Goal: Find specific page/section: Find specific page/section

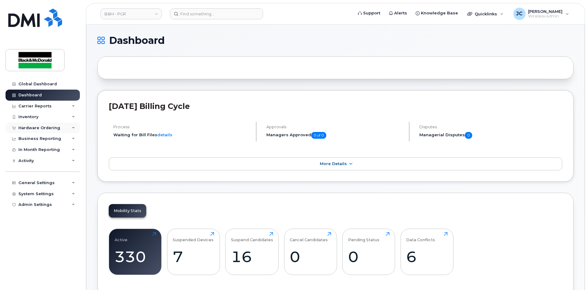
click at [46, 130] on div "Hardware Ordering" at bounding box center [39, 128] width 42 height 5
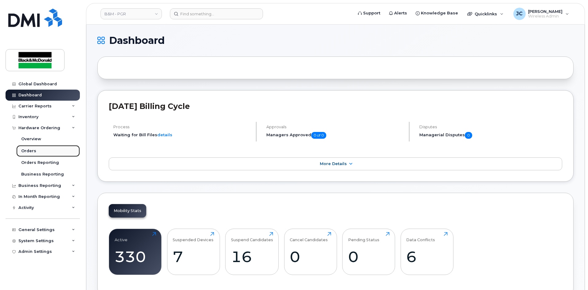
click at [30, 149] on div "Orders" at bounding box center [28, 151] width 15 height 6
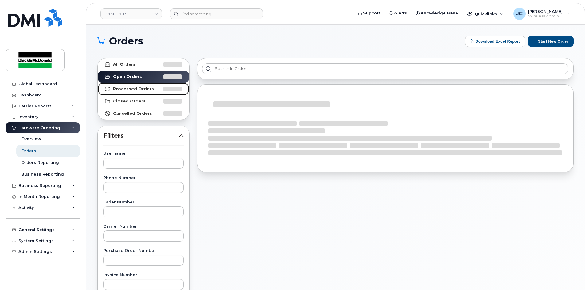
click at [139, 88] on strong "Processed Orders" at bounding box center [133, 89] width 41 height 5
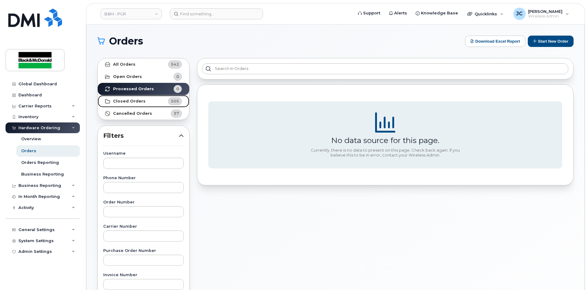
click at [132, 102] on strong "Closed Orders" at bounding box center [129, 101] width 33 height 5
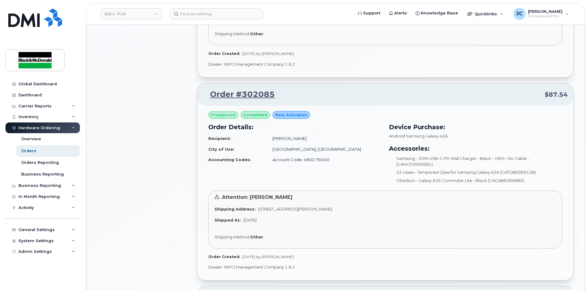
scroll to position [614, 0]
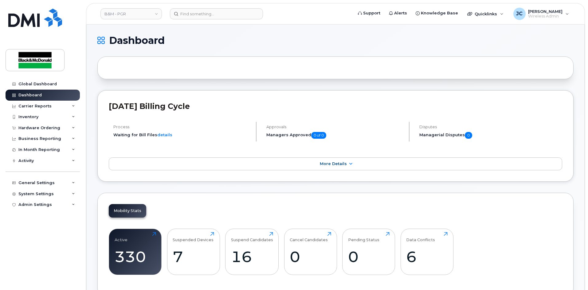
click at [211, 20] on header "B&M - PGR Support Alerts Knowledge Base Quicklinks Suspend / Cancel Device Chan…" at bounding box center [335, 14] width 499 height 22
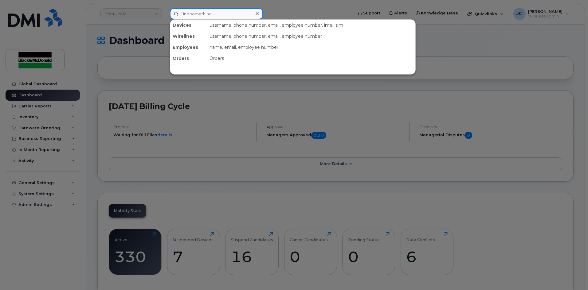
click at [196, 15] on input at bounding box center [216, 13] width 93 height 11
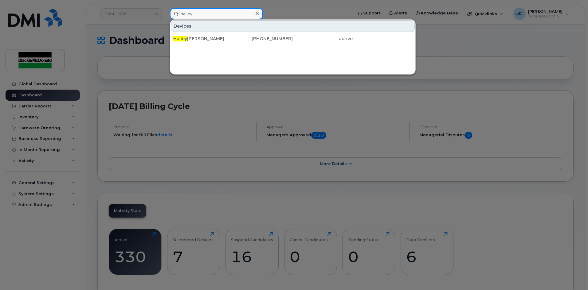
click at [211, 14] on input "hailey" at bounding box center [216, 13] width 93 height 11
drag, startPoint x: 195, startPoint y: 15, endPoint x: 178, endPoint y: 14, distance: 17.2
click at [177, 14] on input "hailey" at bounding box center [216, 13] width 93 height 11
paste input "2893560996"
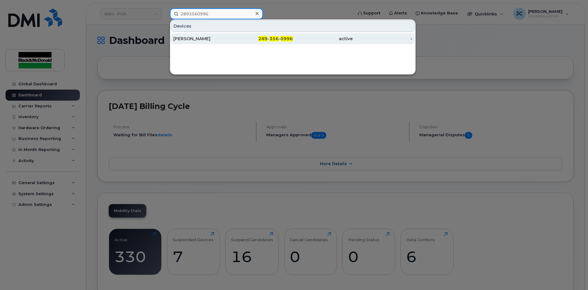
type input "2893560996"
click at [208, 40] on div "Jacob Hewitt" at bounding box center [203, 39] width 60 height 6
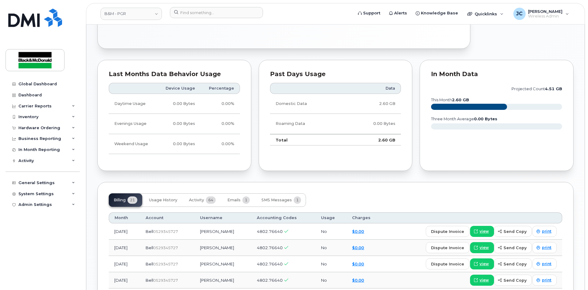
scroll to position [323, 0]
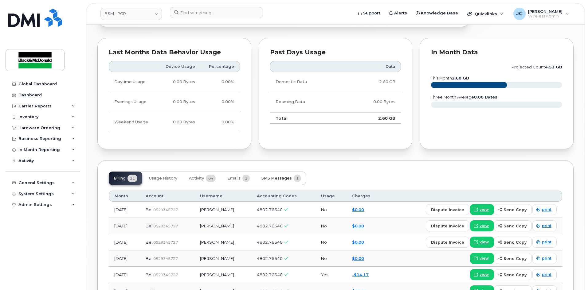
click at [269, 179] on span "SMS Messages" at bounding box center [276, 178] width 30 height 5
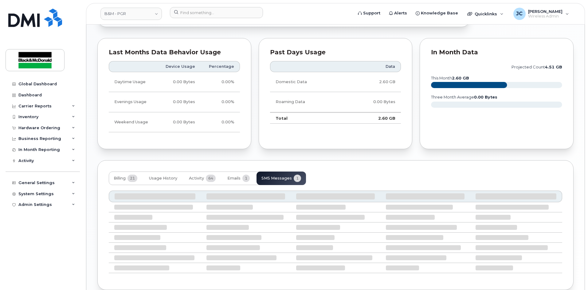
scroll to position [299, 0]
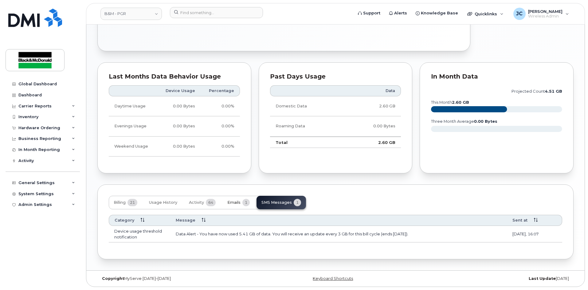
click at [236, 202] on span "Emails" at bounding box center [233, 202] width 13 height 5
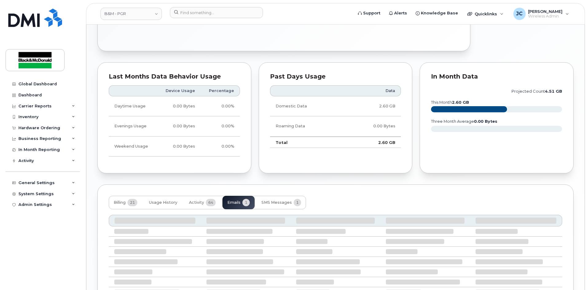
scroll to position [293, 0]
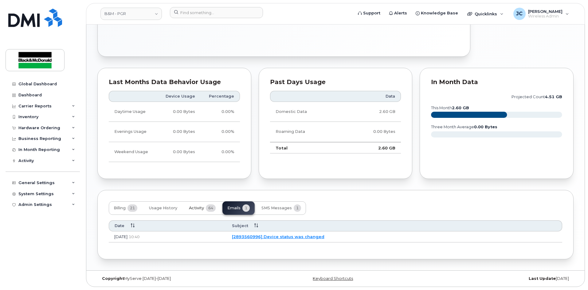
click at [204, 208] on span "Activity" at bounding box center [196, 208] width 15 height 5
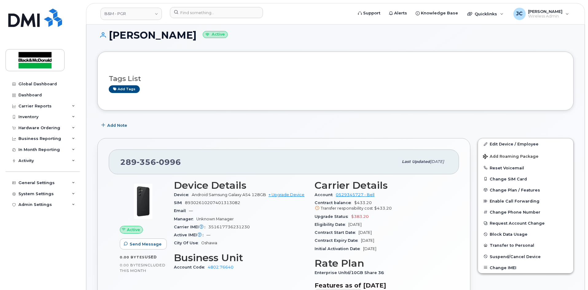
scroll to position [0, 0]
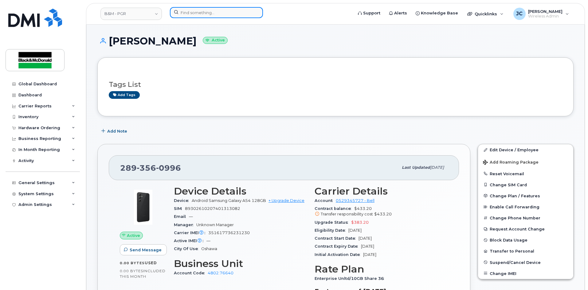
click at [200, 11] on input at bounding box center [216, 12] width 93 height 11
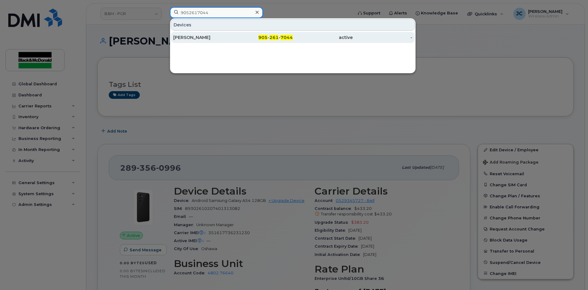
type input "9052617044"
click at [288, 37] on span "7044" at bounding box center [287, 38] width 12 height 6
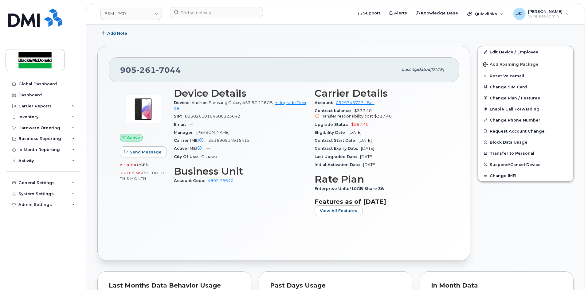
scroll to position [92, 0]
